Goal: Task Accomplishment & Management: Complete application form

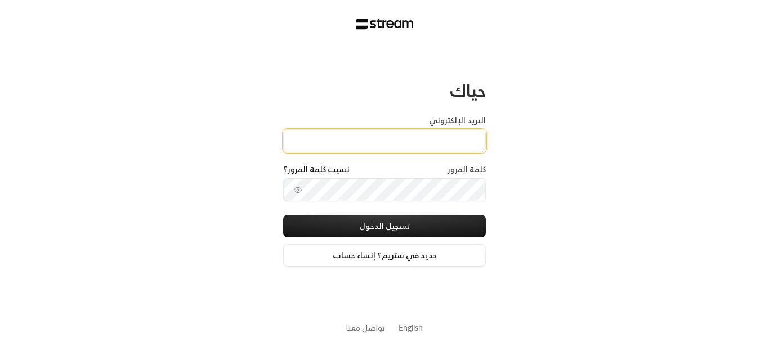
click at [353, 146] on input "البريد الإلكتروني" at bounding box center [384, 140] width 203 height 23
type input "[EMAIL_ADDRESS][DOMAIN_NAME]"
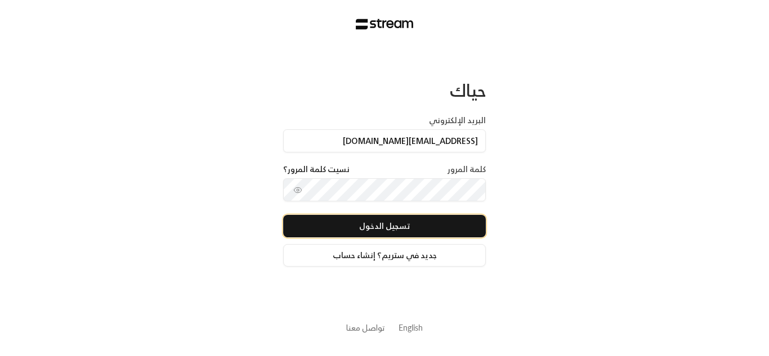
click at [328, 229] on button "تسجيل الدخول" at bounding box center [384, 226] width 203 height 23
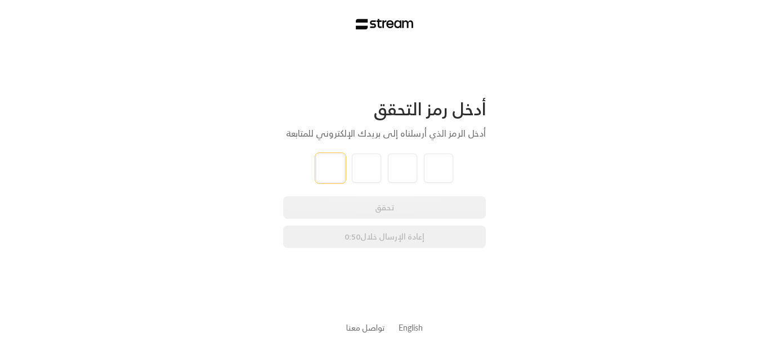
type input "3"
type input "6"
type input "4"
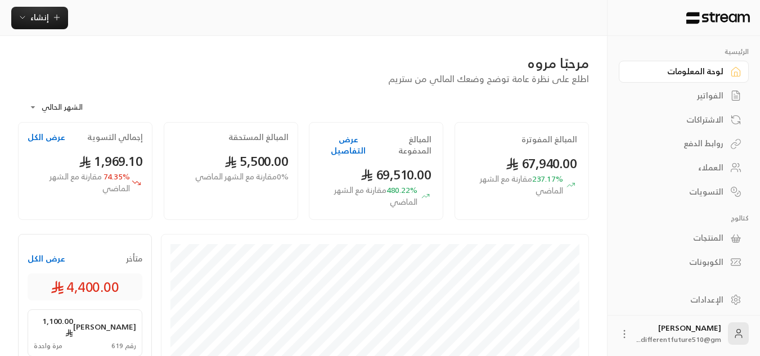
click at [692, 119] on div "الاشتراكات" at bounding box center [678, 119] width 91 height 11
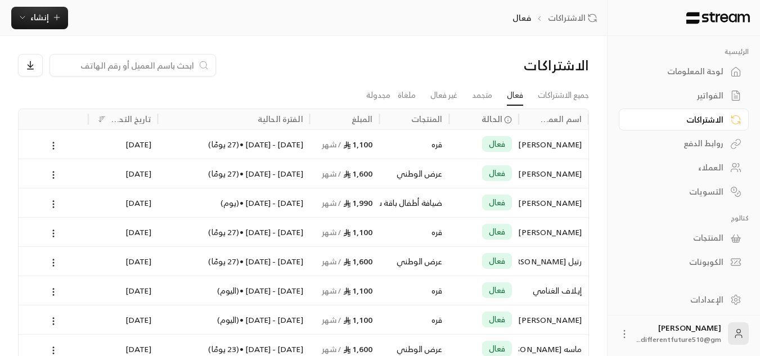
click at [717, 105] on link "الفواتير" at bounding box center [684, 96] width 130 height 22
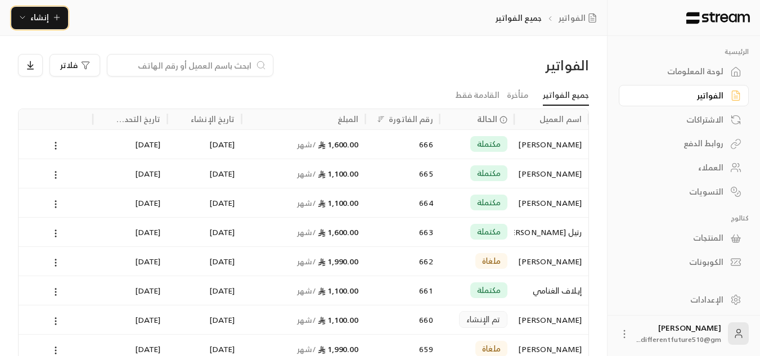
click at [38, 16] on span "إنشاء" at bounding box center [39, 17] width 19 height 14
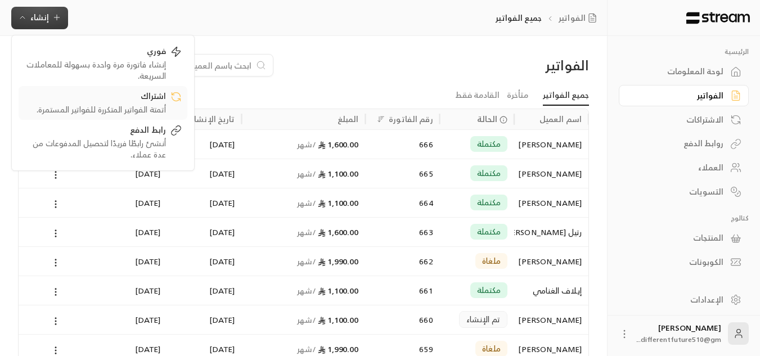
click at [142, 105] on div "أتمتة الفواتير المتكررة للفواتير المستمرة." at bounding box center [95, 109] width 142 height 11
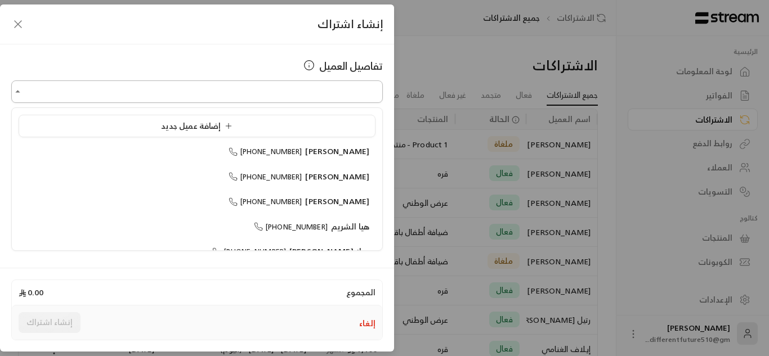
click at [258, 89] on input "اختر العميل" at bounding box center [197, 92] width 372 height 20
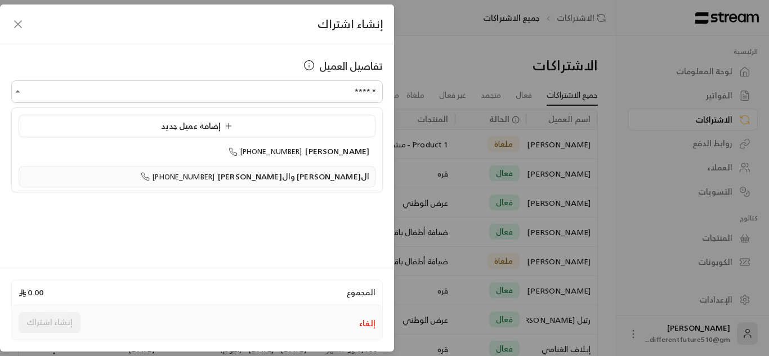
click at [214, 177] on span "[PHONE_NUMBER]" at bounding box center [178, 177] width 74 height 13
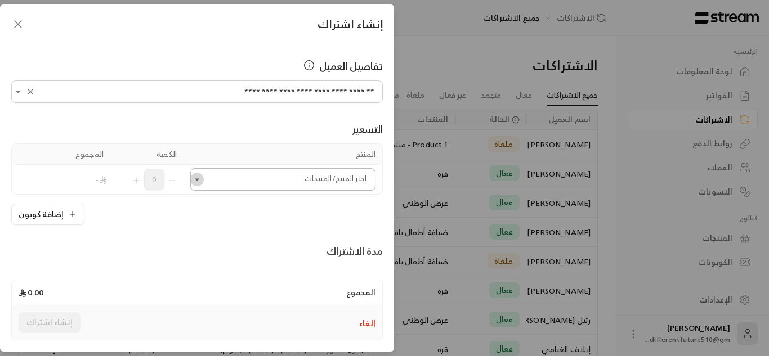
click at [200, 180] on icon "Open" at bounding box center [196, 179] width 11 height 11
type input "**********"
click at [199, 182] on icon "Close" at bounding box center [196, 179] width 11 height 11
click at [199, 182] on icon "Open" at bounding box center [196, 179] width 11 height 11
click at [203, 182] on icon "Open" at bounding box center [196, 179] width 11 height 11
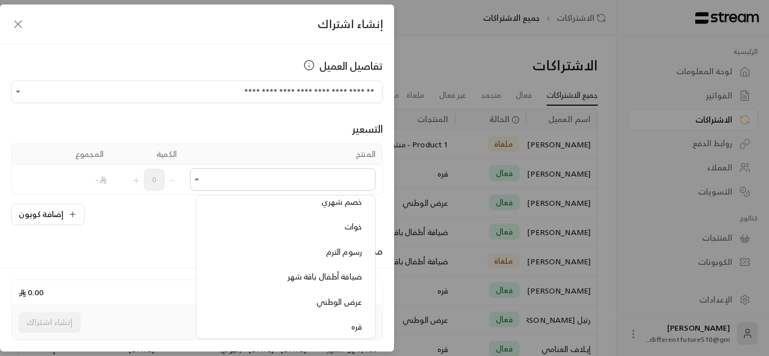
scroll to position [625, 0]
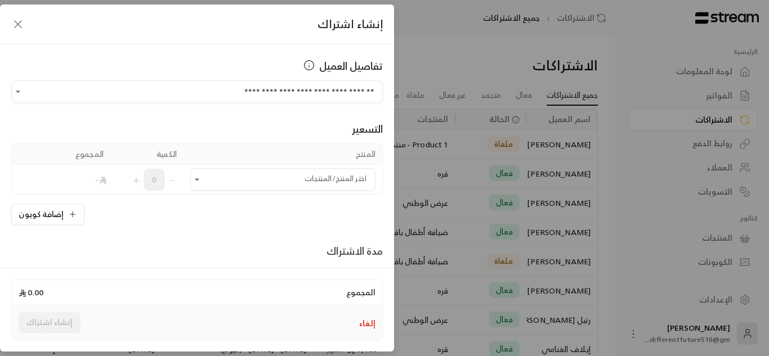
click at [42, 38] on div "إنشاء اشتراك" at bounding box center [197, 25] width 394 height 40
click at [20, 31] on div "إنشاء اشتراك" at bounding box center [197, 25] width 394 height 40
click at [19, 27] on icon "button" at bounding box center [18, 24] width 14 height 14
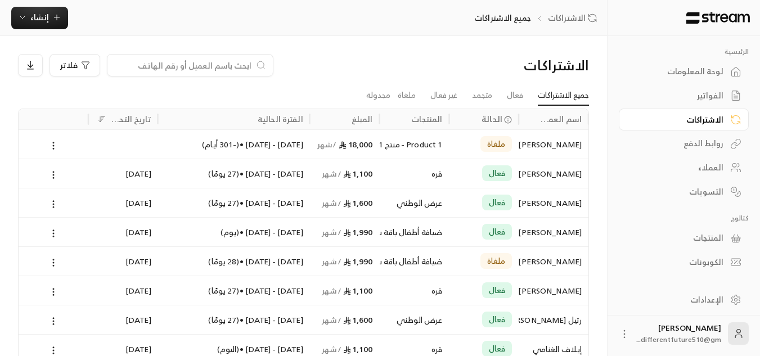
click at [705, 245] on link "المنتجات" at bounding box center [684, 238] width 130 height 22
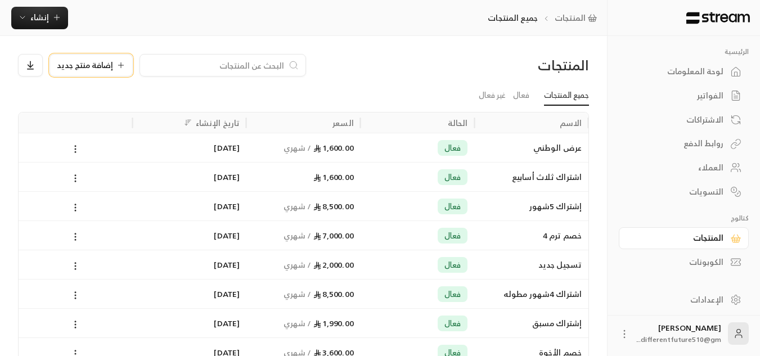
click at [114, 69] on div "إضافة منتج جديد" at bounding box center [91, 65] width 69 height 9
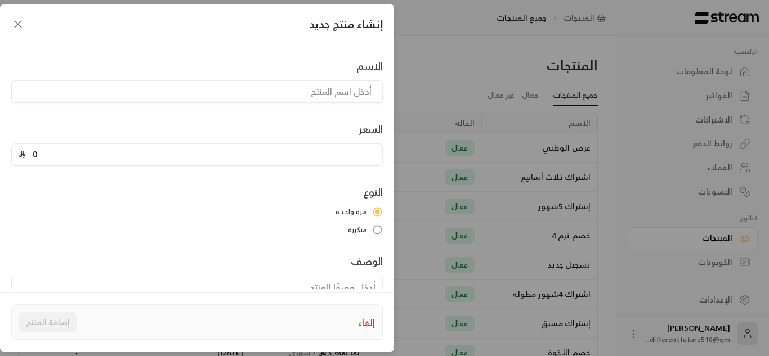
click at [38, 153] on input "0" at bounding box center [201, 154] width 350 height 21
type input "3200"
click at [163, 93] on input at bounding box center [197, 91] width 372 height 23
type input "عرض الاخوة الوطني"
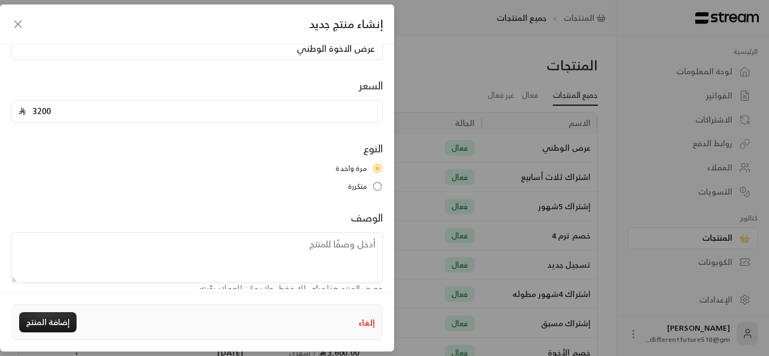
scroll to position [61, 0]
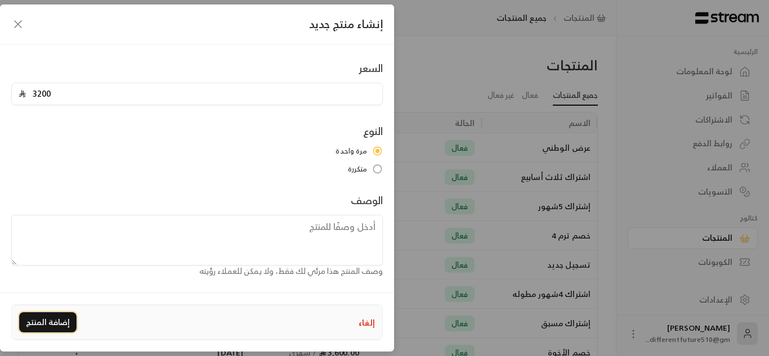
click at [36, 315] on button "إضافة المنتج" at bounding box center [47, 322] width 57 height 20
type input "0"
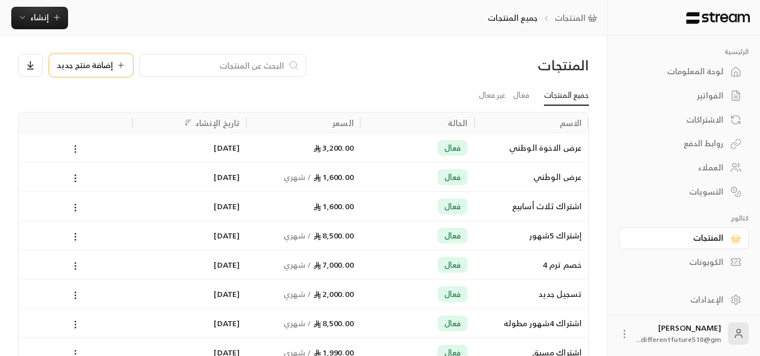
click at [105, 61] on span "إضافة منتج جديد" at bounding box center [85, 65] width 56 height 8
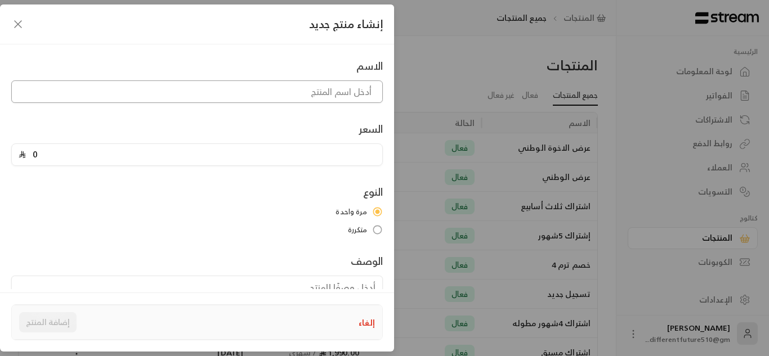
click at [126, 81] on input at bounding box center [197, 91] width 372 height 23
click at [25, 33] on div "إنشاء منتج جديد" at bounding box center [197, 25] width 394 height 40
click at [23, 26] on icon "button" at bounding box center [18, 24] width 14 height 14
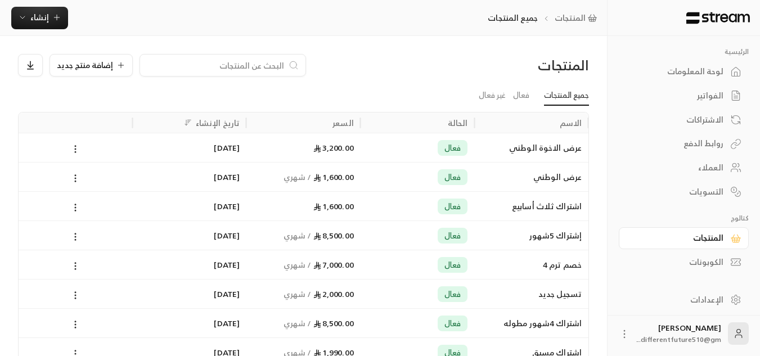
click at [705, 108] on div "الاشتراكات" at bounding box center [684, 118] width 130 height 24
click at [708, 97] on div "الفواتير" at bounding box center [678, 95] width 91 height 11
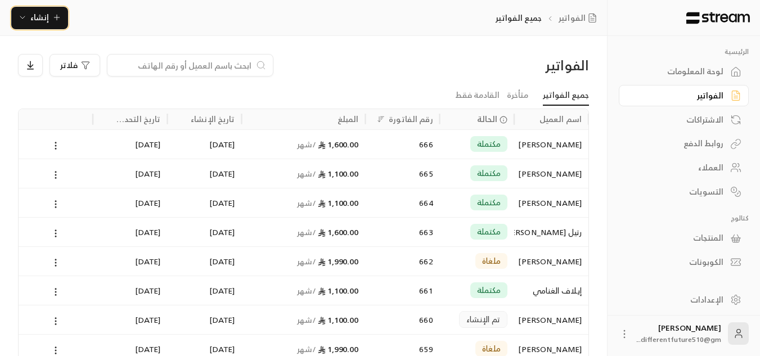
click at [50, 23] on span "إنشاء" at bounding box center [39, 17] width 43 height 14
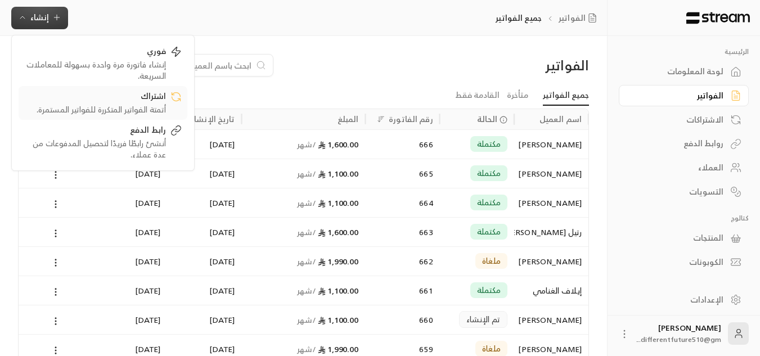
click at [75, 91] on div "اشتراك" at bounding box center [95, 98] width 142 height 14
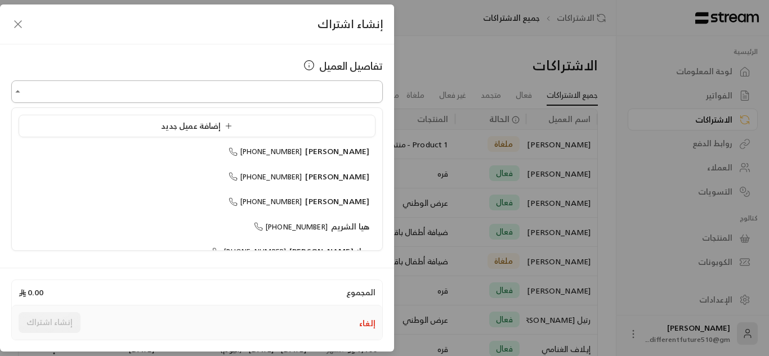
click at [202, 84] on input "اختر العميل" at bounding box center [197, 92] width 372 height 20
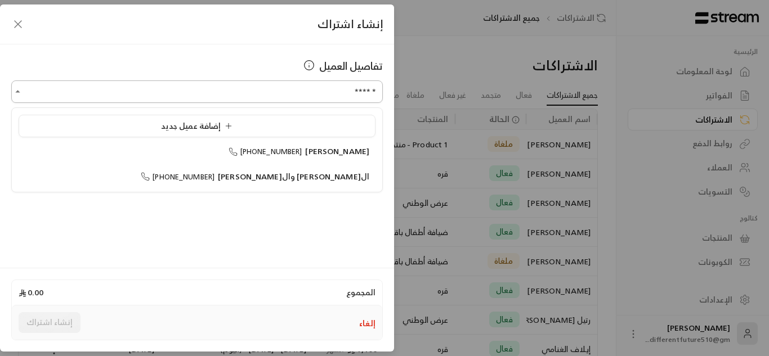
click at [344, 94] on input "******" at bounding box center [197, 92] width 372 height 20
click at [312, 176] on span "ال[PERSON_NAME] وال[PERSON_NAME]" at bounding box center [293, 176] width 151 height 14
type input "**********"
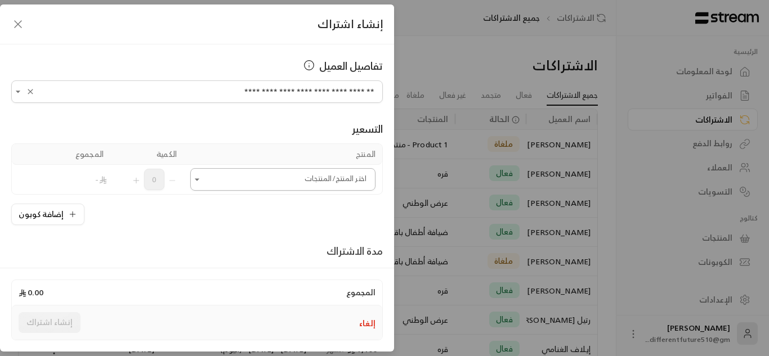
click at [203, 180] on icon "Open" at bounding box center [196, 179] width 11 height 11
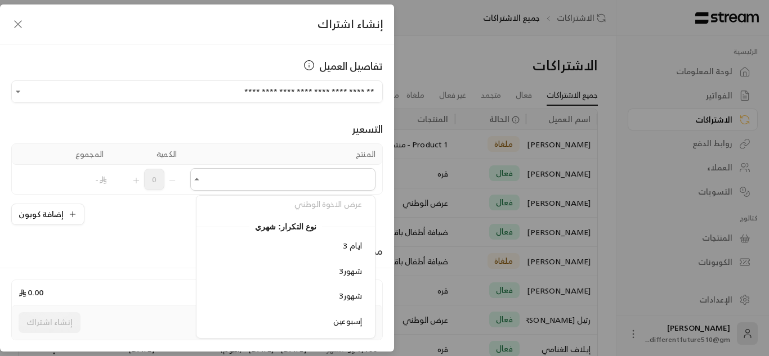
scroll to position [155, 0]
click at [316, 227] on div "اشتراك - يوم اشتراك -الأسبوع اشتراك -ساعه اشتراك ثلاث أسابيع تسجيل 6اشهر عرض ال…" at bounding box center [285, 164] width 178 height 147
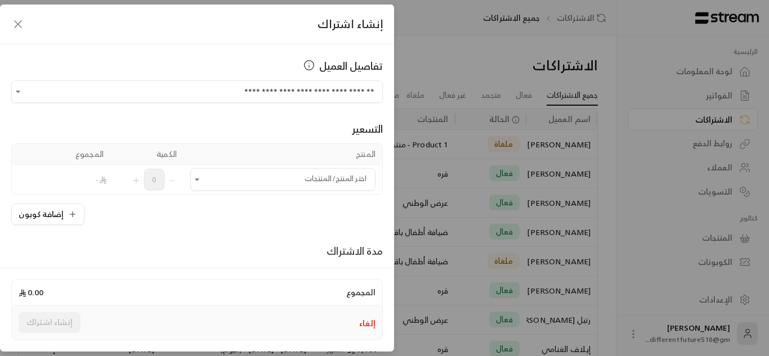
click at [418, 70] on div "**********" at bounding box center [384, 178] width 769 height 356
click at [21, 20] on icon "button" at bounding box center [18, 24] width 14 height 14
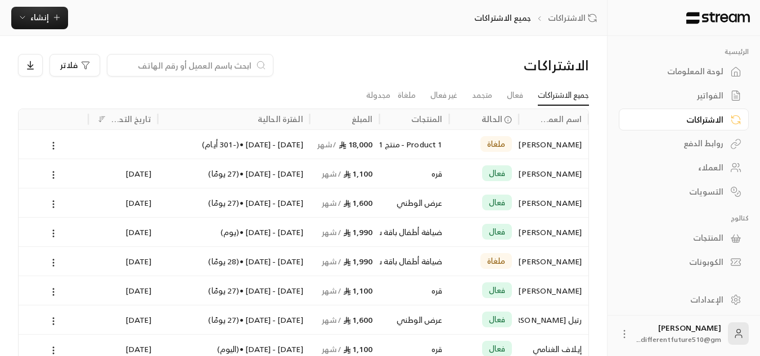
click at [690, 232] on link "المنتجات" at bounding box center [684, 238] width 130 height 22
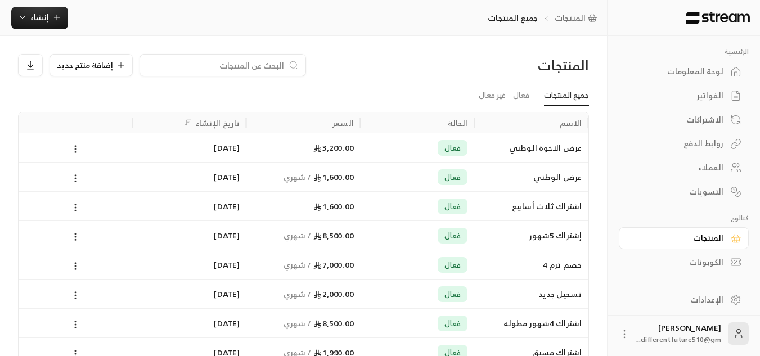
click at [74, 150] on icon at bounding box center [75, 149] width 10 height 10
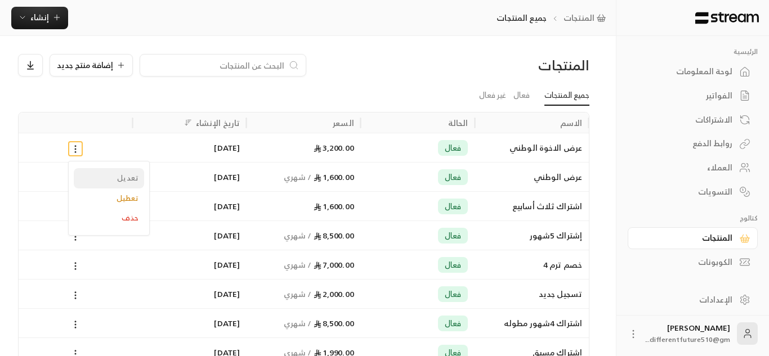
click at [97, 180] on li "تعديل" at bounding box center [109, 178] width 70 height 20
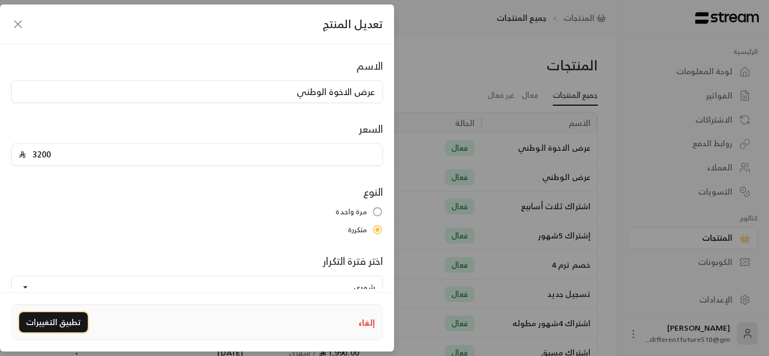
click at [61, 319] on button "تطبيق التغييرات" at bounding box center [53, 322] width 69 height 20
type input "0"
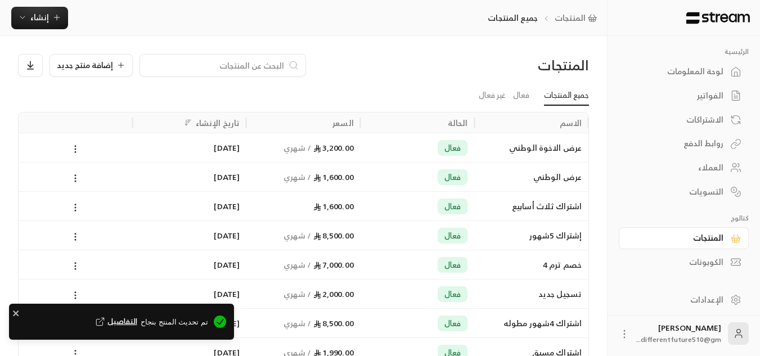
click at [677, 89] on link "الفواتير" at bounding box center [684, 96] width 130 height 22
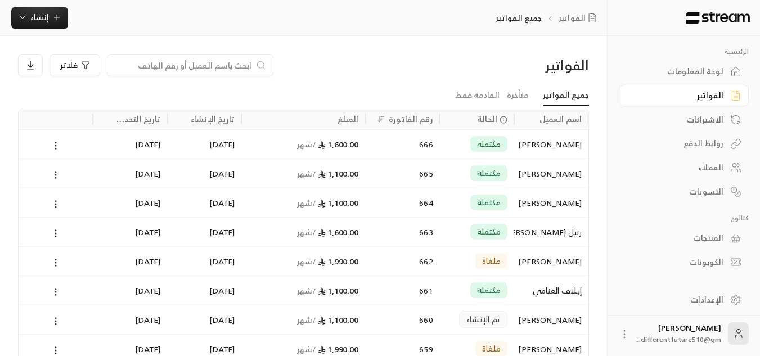
click at [723, 131] on div "روابط الدفع" at bounding box center [684, 143] width 130 height 24
click at [718, 127] on link "الاشتراكات" at bounding box center [684, 120] width 130 height 22
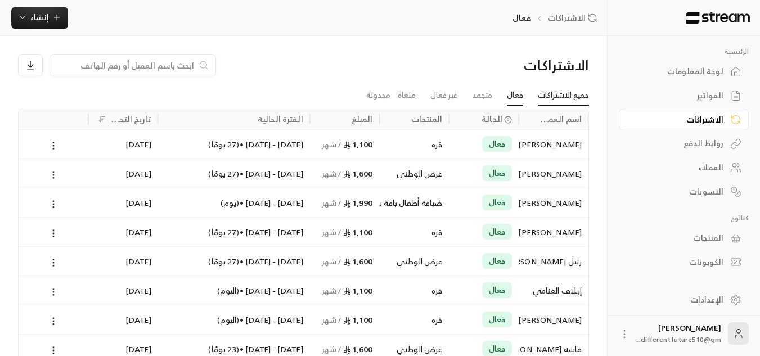
click at [585, 100] on link "جميع الاشتراكات" at bounding box center [563, 96] width 51 height 20
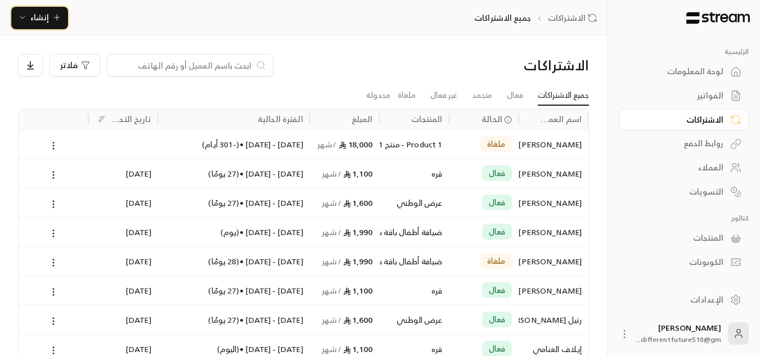
click at [50, 20] on span "إنشاء" at bounding box center [39, 17] width 43 height 14
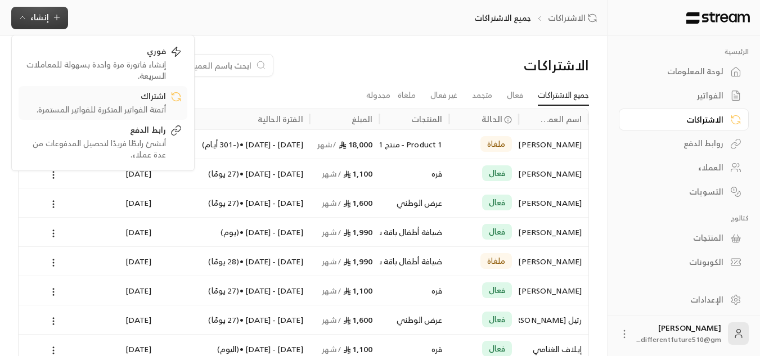
click at [84, 94] on div "اشتراك" at bounding box center [95, 98] width 142 height 14
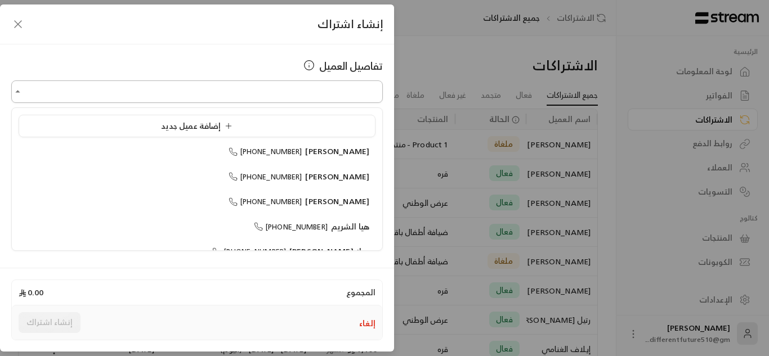
click at [96, 83] on input "اختر العميل" at bounding box center [197, 92] width 372 height 20
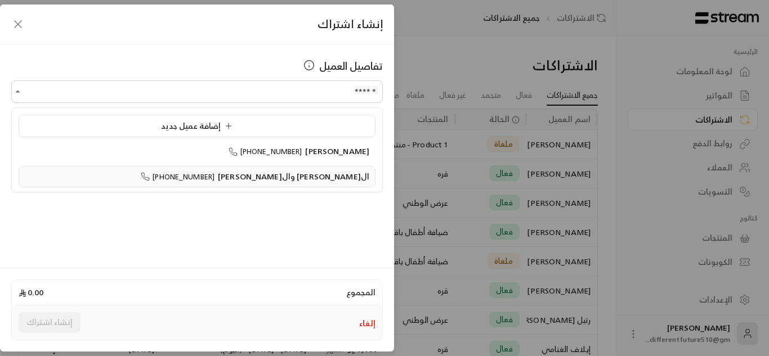
click at [296, 176] on span "ال[PERSON_NAME] وال[PERSON_NAME]" at bounding box center [293, 176] width 151 height 14
type input "**********"
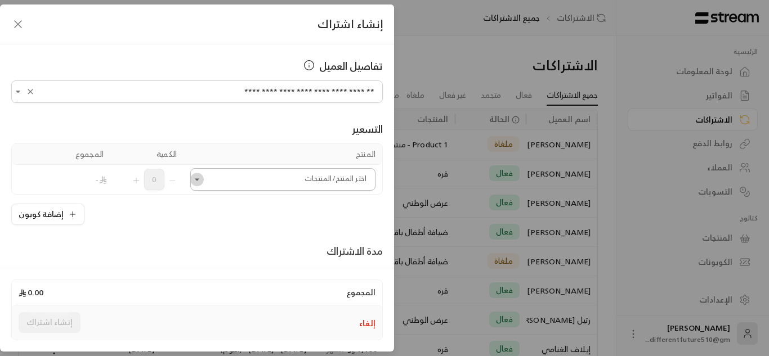
click at [203, 184] on icon "Open" at bounding box center [196, 179] width 11 height 11
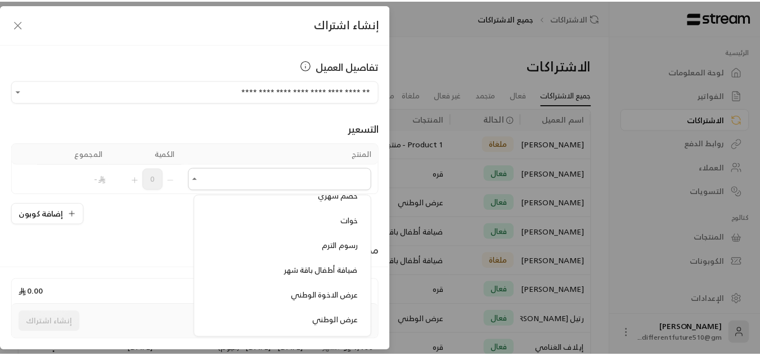
scroll to position [675, 0]
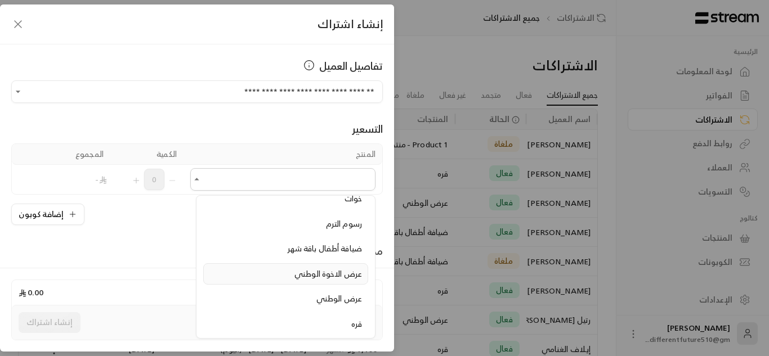
click at [263, 283] on li "عرض الاخوة الوطني" at bounding box center [285, 274] width 165 height 22
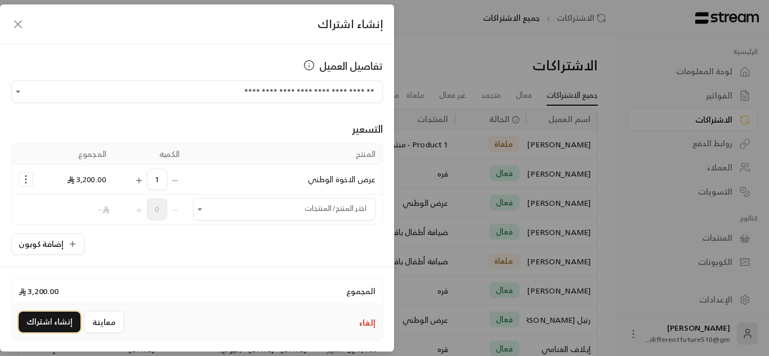
click at [62, 317] on button "إنشاء اشتراك" at bounding box center [50, 322] width 62 height 21
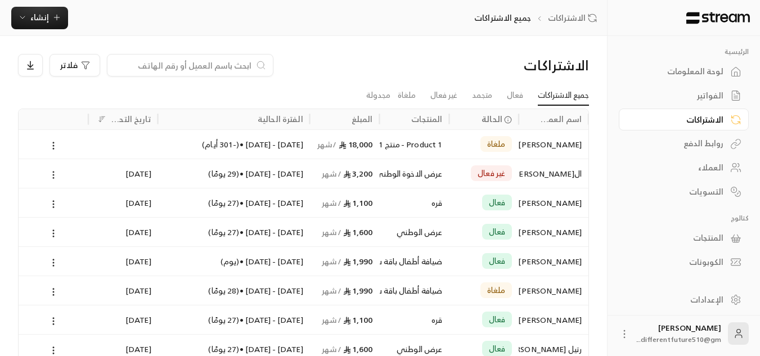
click at [57, 177] on icon at bounding box center [53, 175] width 10 height 10
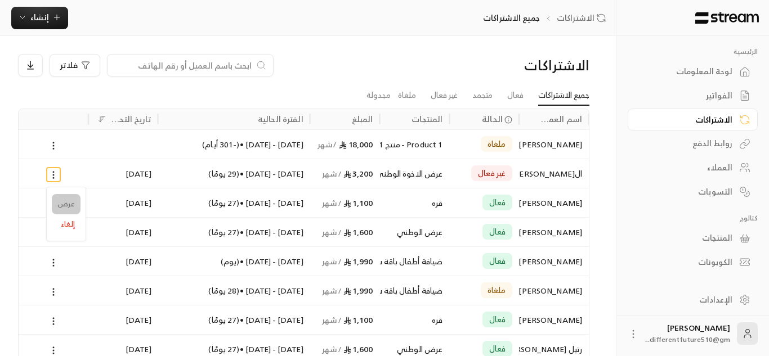
click at [69, 198] on link "عرض" at bounding box center [66, 204] width 29 height 20
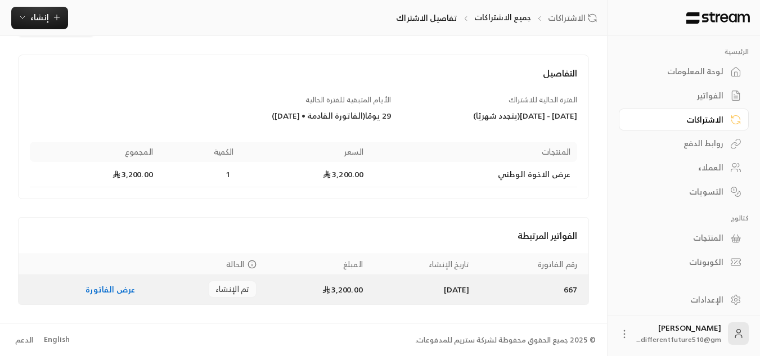
scroll to position [46, 0]
click at [92, 287] on link "عرض الفاتورة" at bounding box center [111, 289] width 50 height 14
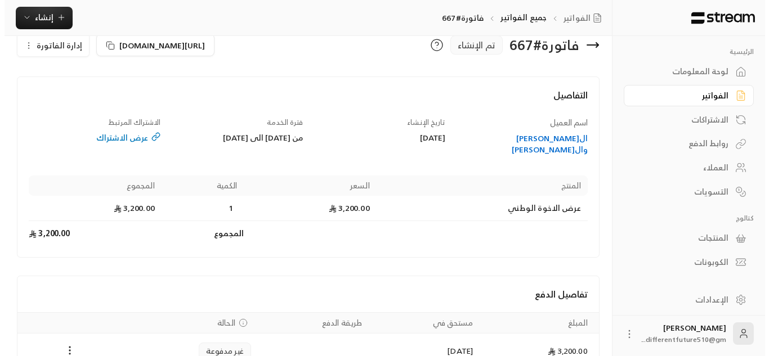
scroll to position [77, 0]
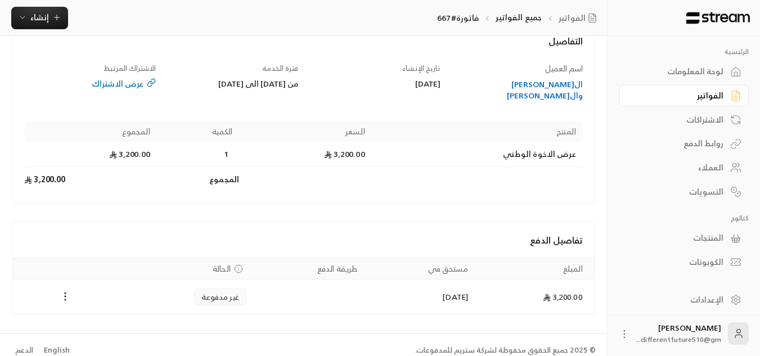
click at [69, 291] on icon "Payments" at bounding box center [65, 296] width 11 height 11
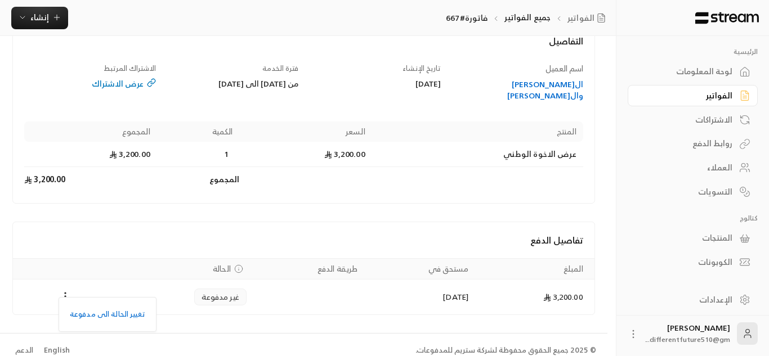
click at [83, 302] on ul "تغيير الحالة الى مدفوعة" at bounding box center [107, 314] width 92 height 29
click at [86, 305] on li "تغيير الحالة الى مدفوعة" at bounding box center [107, 315] width 87 height 20
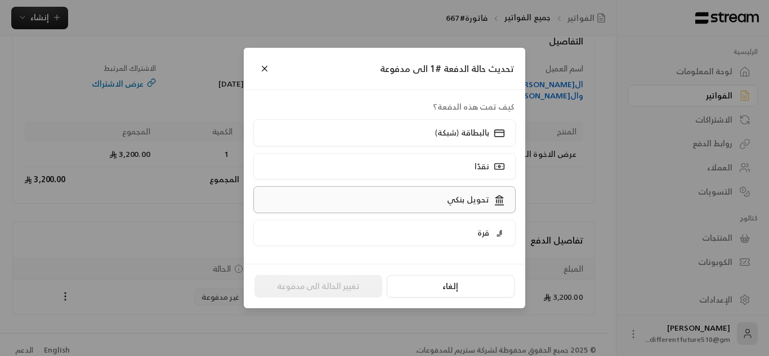
click at [383, 198] on label "تحويل بنكي" at bounding box center [384, 199] width 263 height 26
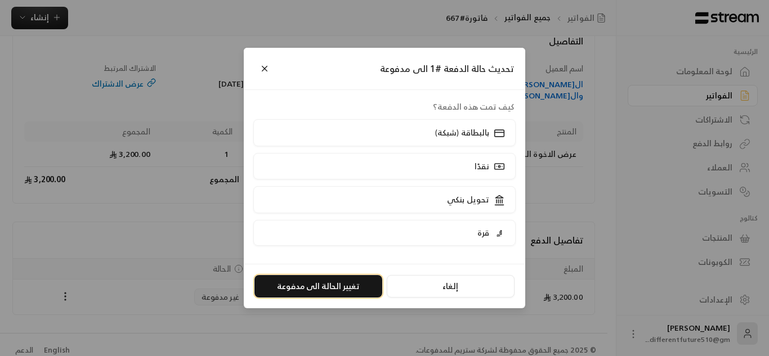
click at [329, 283] on button "تغيير الحالة الى مدفوعة" at bounding box center [318, 286] width 128 height 23
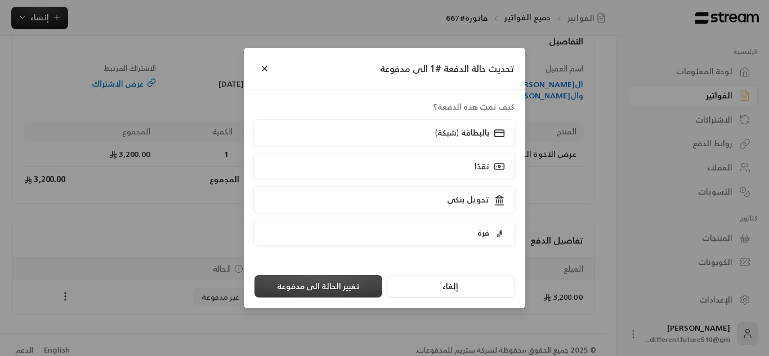
scroll to position [0, 0]
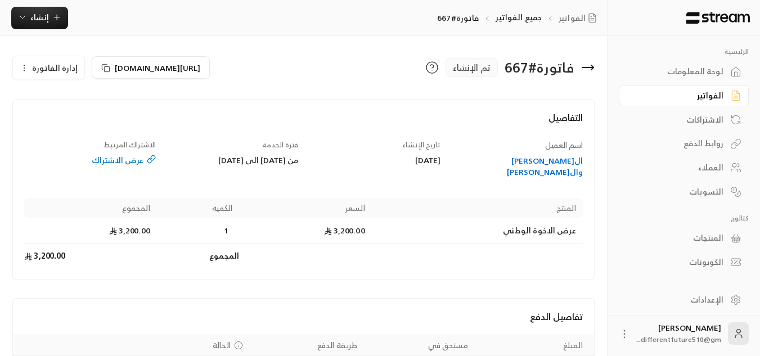
click at [670, 104] on link "الفواتير" at bounding box center [684, 96] width 130 height 22
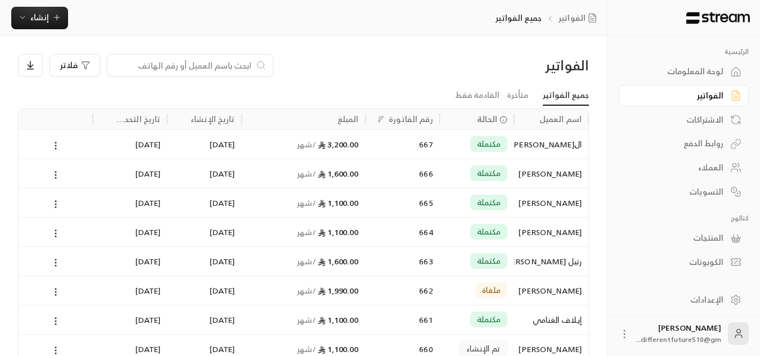
click at [214, 65] on input at bounding box center [182, 65] width 137 height 12
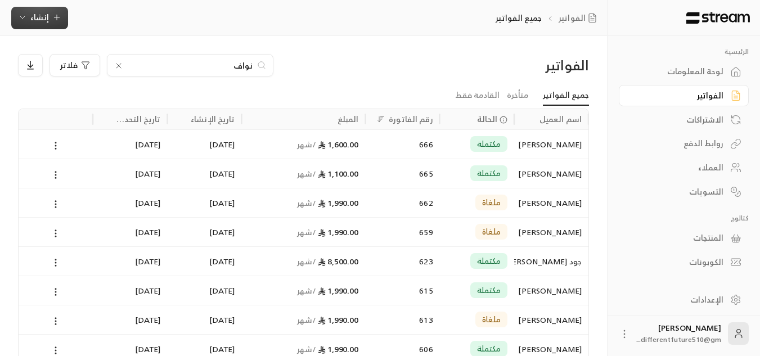
type input "نواف"
click at [31, 20] on span "إنشاء" at bounding box center [39, 17] width 19 height 14
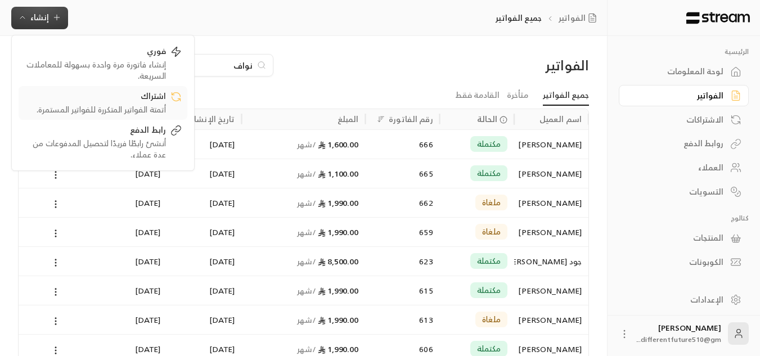
click at [112, 97] on div "اشتراك" at bounding box center [95, 98] width 142 height 14
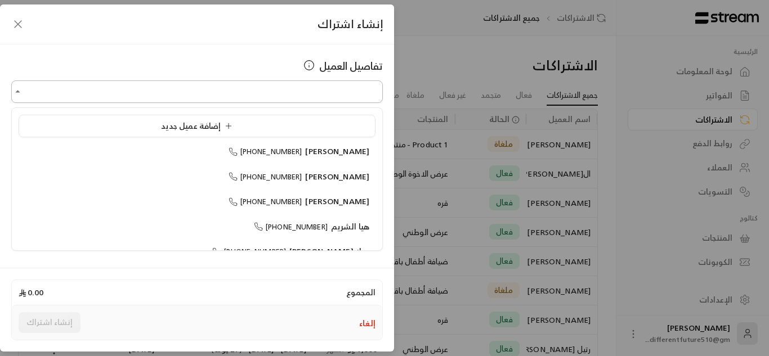
click at [226, 91] on input "اختر العميل" at bounding box center [197, 92] width 372 height 20
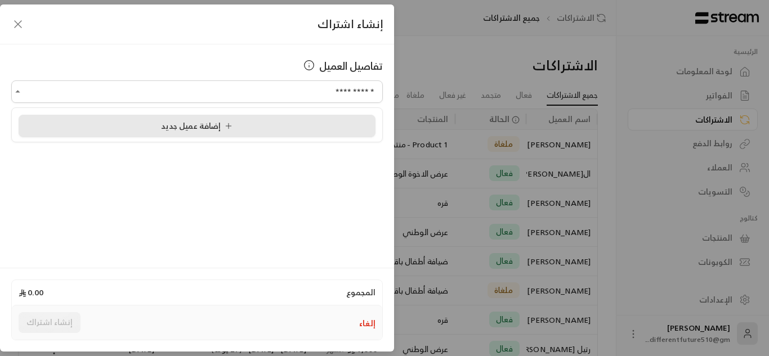
click at [217, 126] on span "إضافة عميل جديد" at bounding box center [199, 126] width 76 height 14
type input "**********"
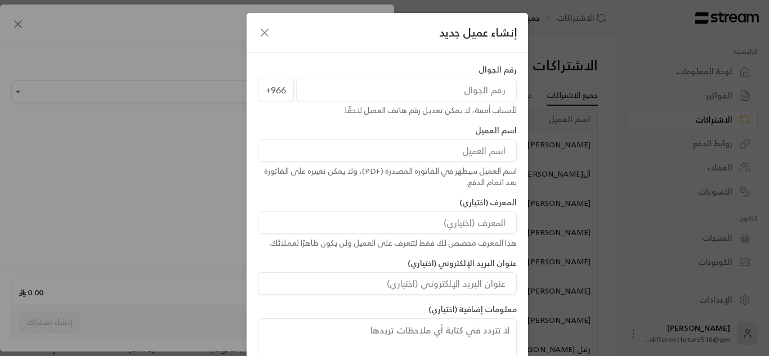
click at [402, 101] on input "tel" at bounding box center [406, 90] width 221 height 23
type input "550775442"
click at [440, 150] on input at bounding box center [387, 151] width 259 height 23
type input "[PERSON_NAME]"
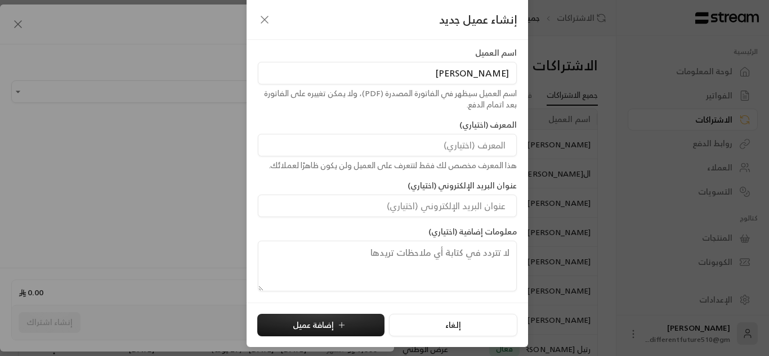
scroll to position [68, 0]
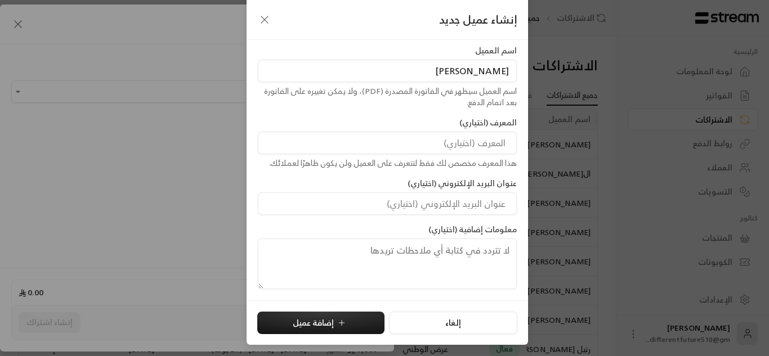
click at [252, 308] on div "إلغاء إضافة عميل" at bounding box center [387, 323] width 281 height 45
click at [290, 316] on button "إضافة عميل" at bounding box center [320, 323] width 127 height 23
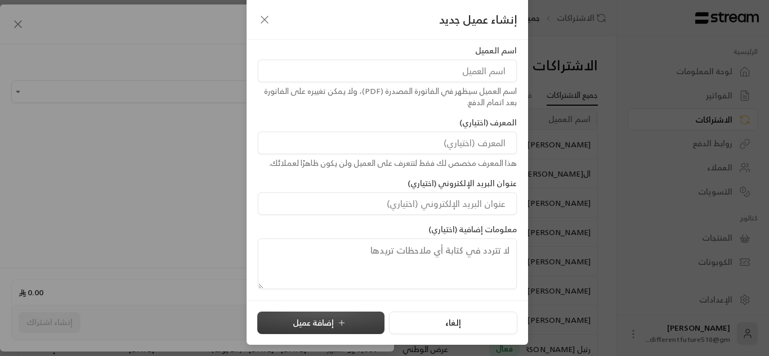
type input "**********"
